Goal: Check status: Check status

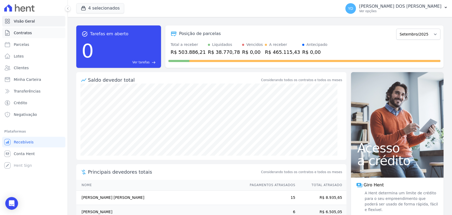
click at [41, 34] on link "Contratos" at bounding box center [33, 33] width 63 height 11
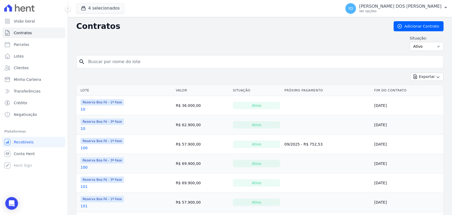
click at [157, 59] on input "search" at bounding box center [263, 61] width 356 height 11
type input "110"
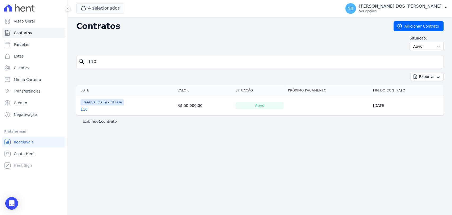
click at [82, 107] on link "110" at bounding box center [84, 109] width 7 height 5
click at [423, 50] on select "Ativo Todos Pausado Distratado Rascunho Expirado Encerrado" at bounding box center [427, 46] width 34 height 9
select select "all"
click at [412, 42] on select "Ativo Todos Pausado Distratado Rascunho Expirado Encerrado" at bounding box center [427, 46] width 34 height 9
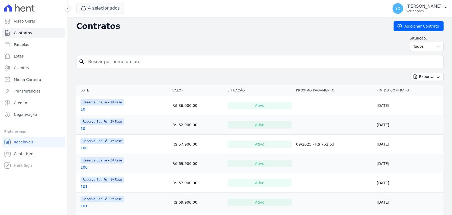
drag, startPoint x: 0, startPoint y: 0, endPoint x: 337, endPoint y: 64, distance: 342.6
click at [337, 64] on input "search" at bounding box center [263, 61] width 356 height 11
type input "110"
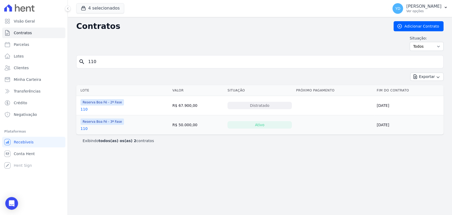
click at [81, 108] on link "110" at bounding box center [84, 109] width 7 height 5
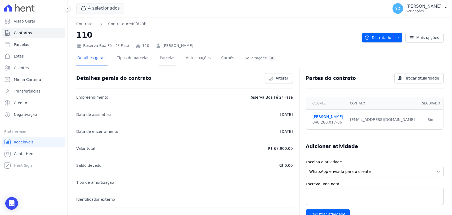
click at [159, 56] on link "Parcelas" at bounding box center [167, 58] width 17 height 14
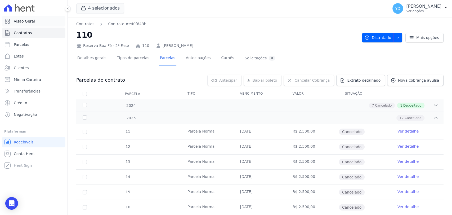
click at [19, 24] on link "Visão Geral" at bounding box center [33, 21] width 63 height 11
